Goal: Transaction & Acquisition: Obtain resource

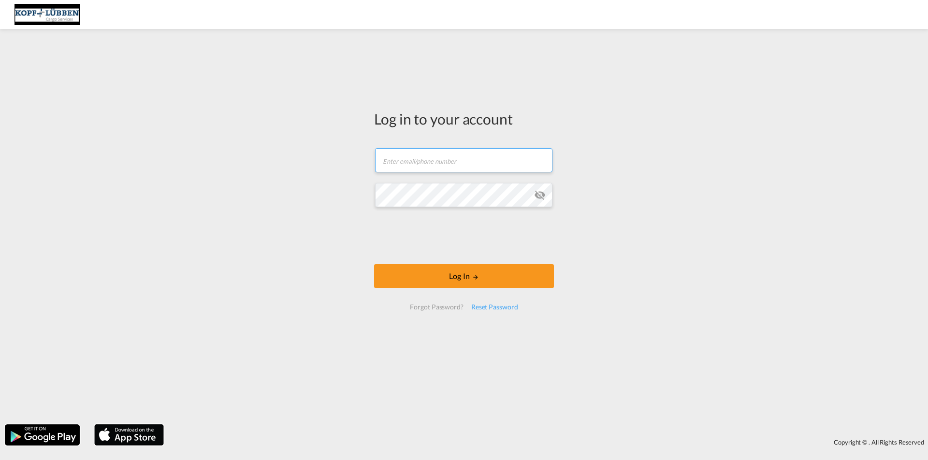
click at [399, 162] on input "text" at bounding box center [463, 160] width 177 height 24
paste input "[EMAIL_ADDRESS][PERSON_NAME][DOMAIN_NAME]"
type input "[EMAIL_ADDRESS][PERSON_NAME][DOMAIN_NAME]"
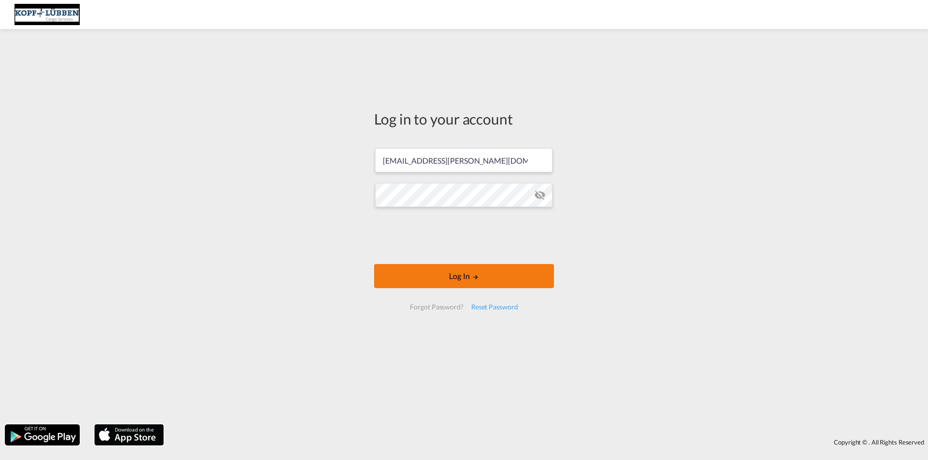
click at [477, 266] on button "Log In" at bounding box center [464, 276] width 180 height 24
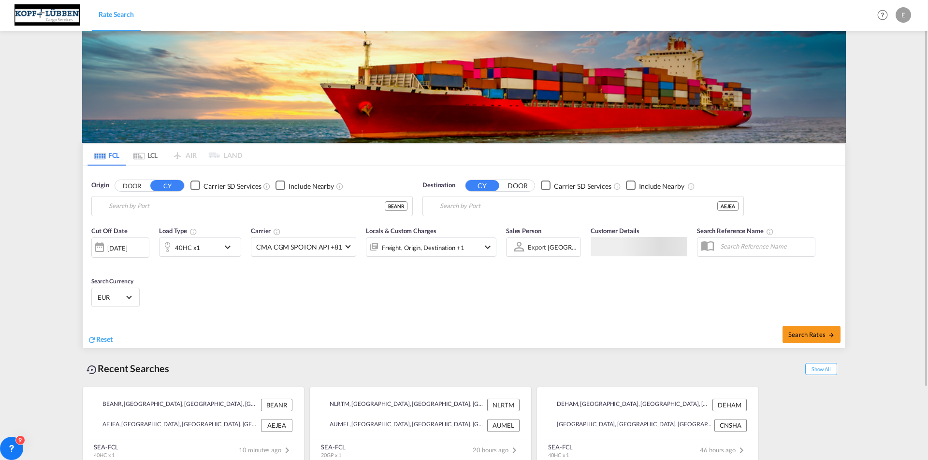
type input "[GEOGRAPHIC_DATA], BEANR"
type input "[GEOGRAPHIC_DATA], [GEOGRAPHIC_DATA]"
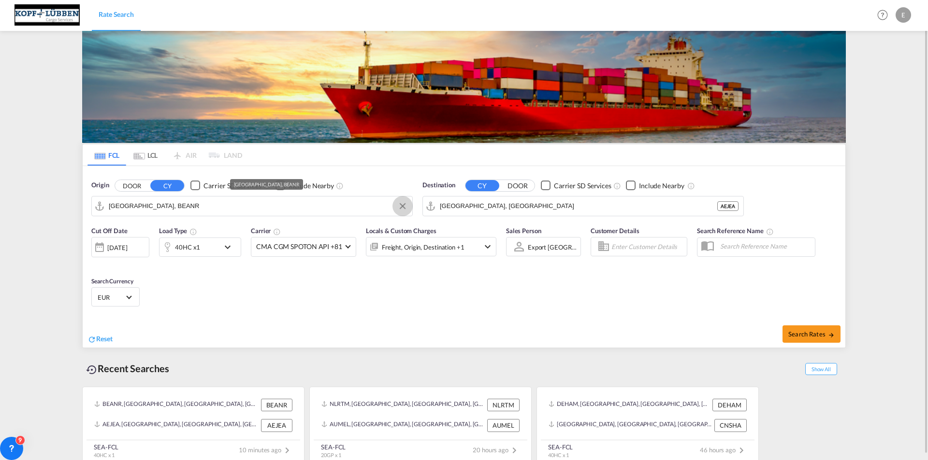
drag, startPoint x: 402, startPoint y: 207, endPoint x: 385, endPoint y: 210, distance: 17.6
click at [402, 207] on button "Clear Input" at bounding box center [402, 206] width 14 height 14
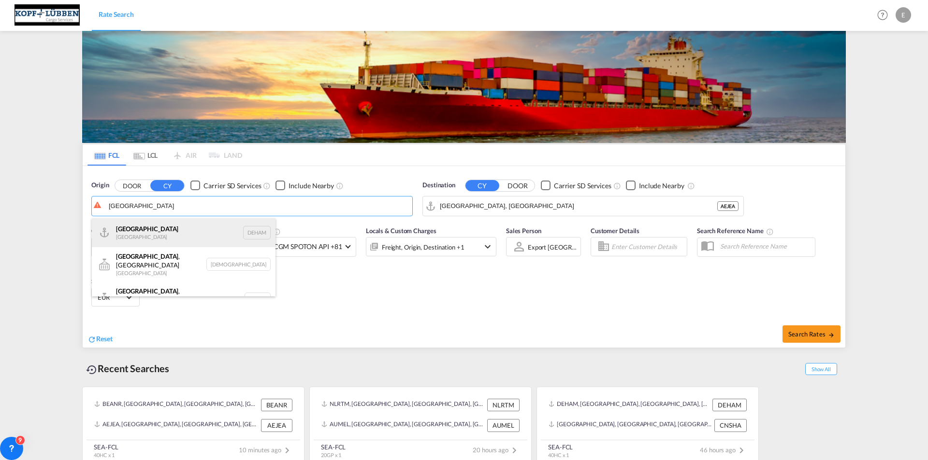
click at [155, 233] on div "[GEOGRAPHIC_DATA] [GEOGRAPHIC_DATA] DEHAM" at bounding box center [184, 232] width 184 height 29
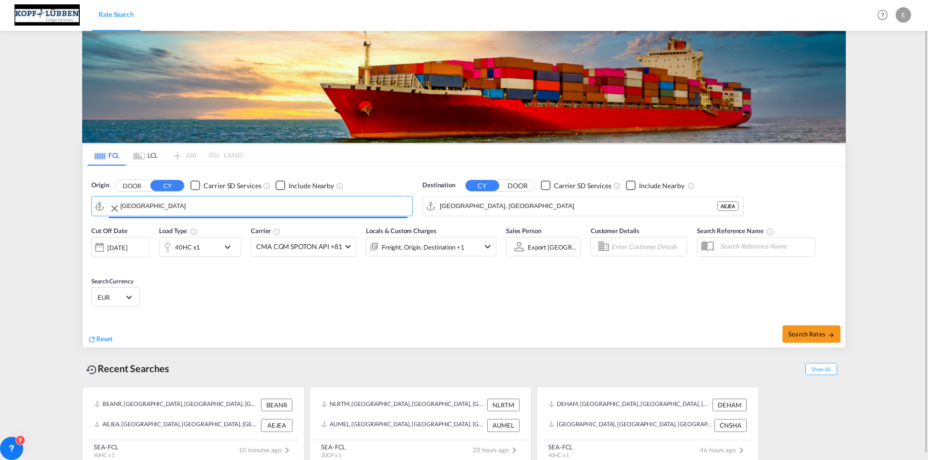
type input "[GEOGRAPHIC_DATA], [GEOGRAPHIC_DATA]"
click at [801, 337] on span "Search Rates" at bounding box center [811, 334] width 46 height 8
type input "DEHAM to AEJEA / [DATE]"
